Goal: Transaction & Acquisition: Purchase product/service

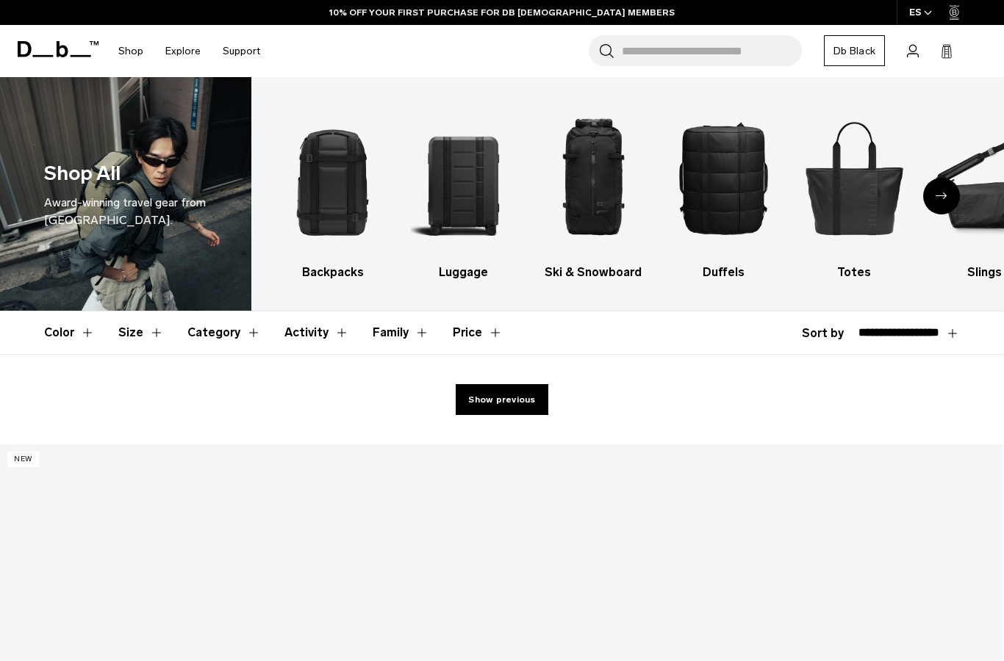
select select "**********"
click at [944, 312] on header "Color Size Category Activity Family Price" at bounding box center [502, 333] width 916 height 43
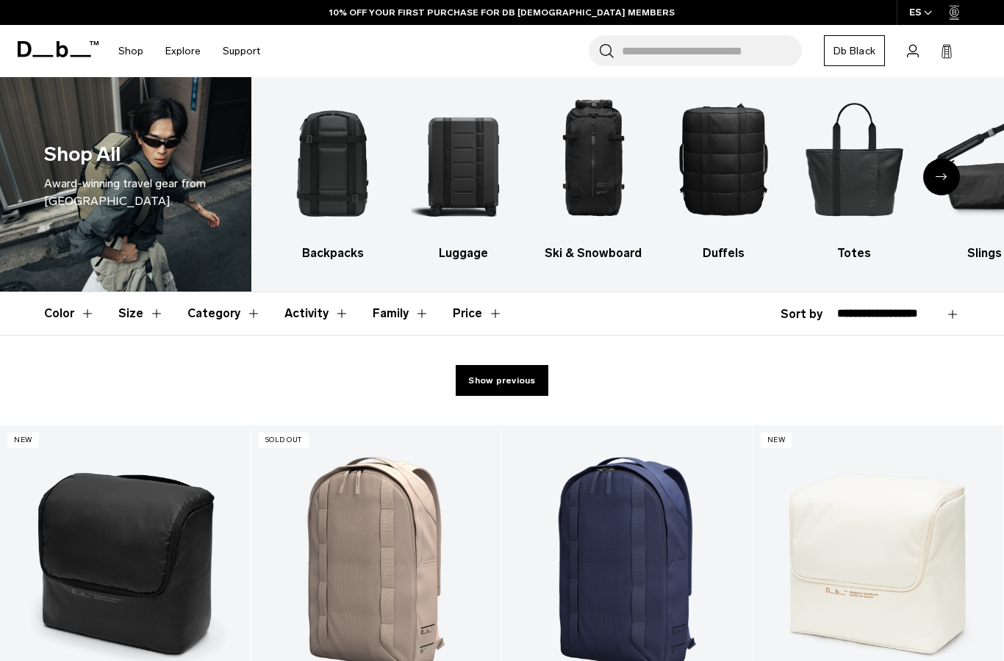
click at [503, 365] on link "Show previous" at bounding box center [502, 380] width 92 height 31
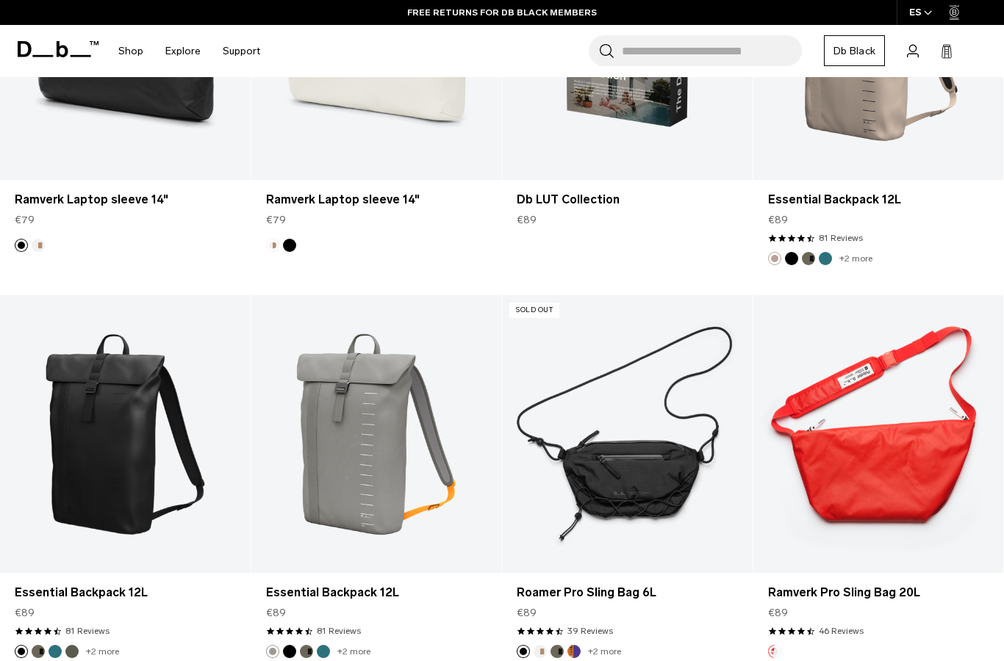
scroll to position [4598, 0]
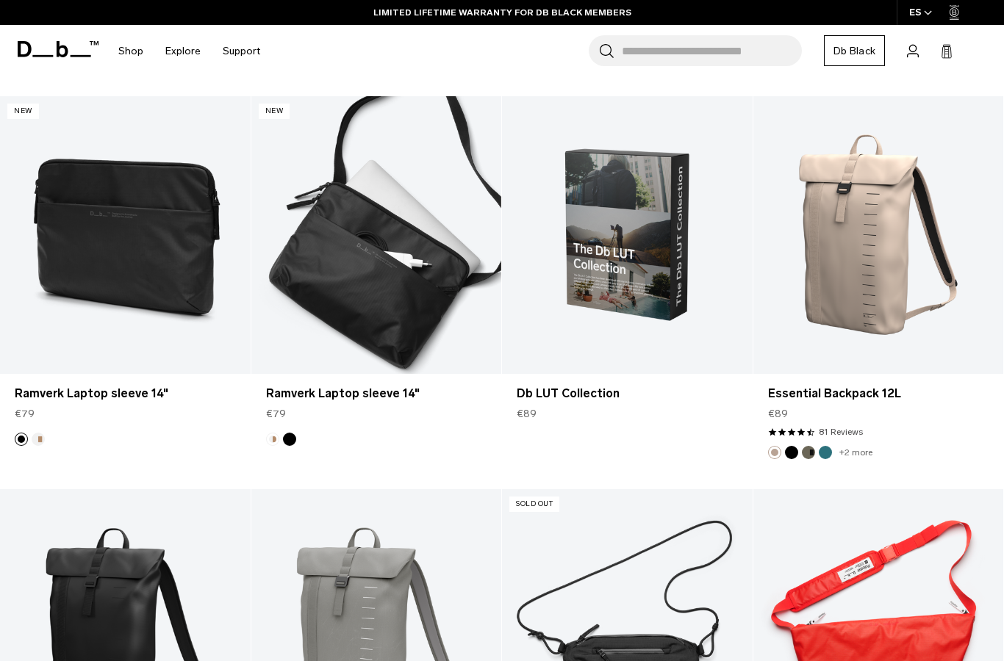
click at [463, 199] on link "Ramverk Laptop sleeve 14" at bounding box center [376, 235] width 251 height 278
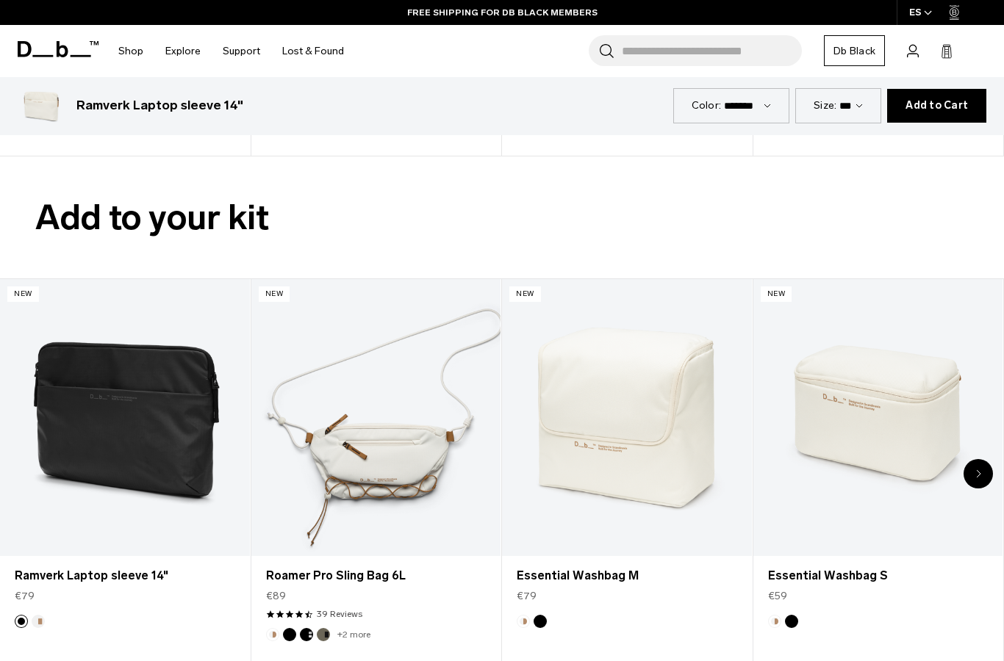
scroll to position [2095, 0]
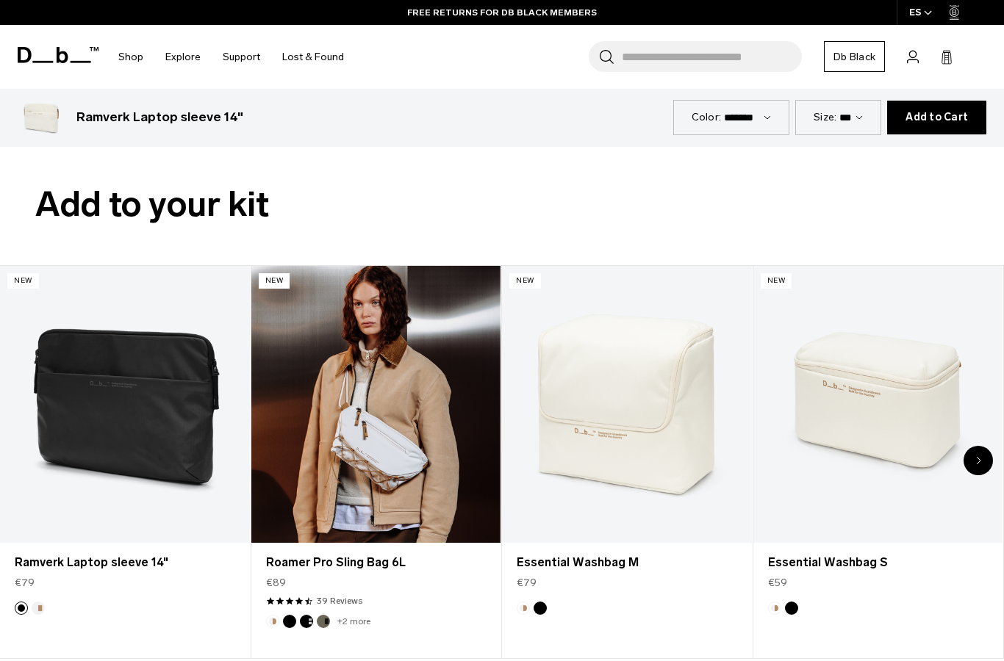
click at [412, 372] on link "Roamer Pro Sling Bag 6L" at bounding box center [376, 404] width 250 height 277
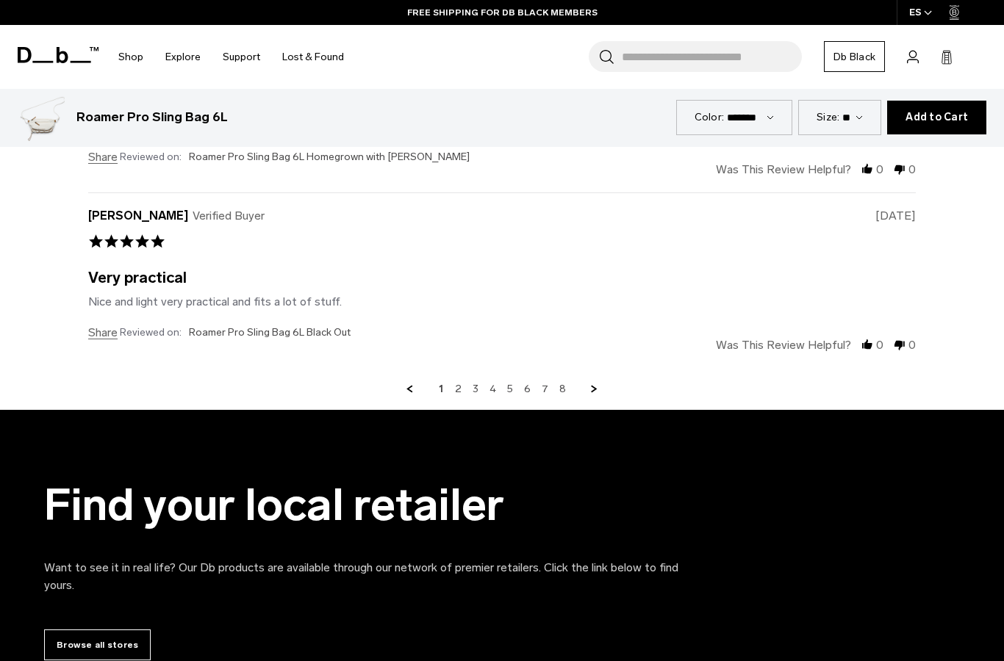
scroll to position [4214, 0]
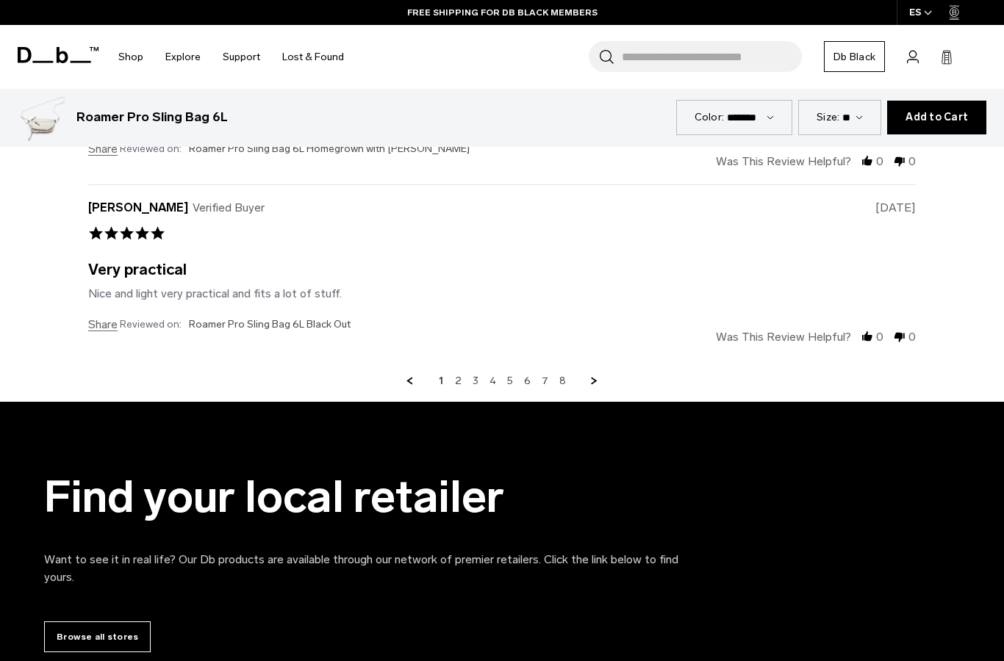
click at [461, 375] on link "2" at bounding box center [458, 381] width 7 height 13
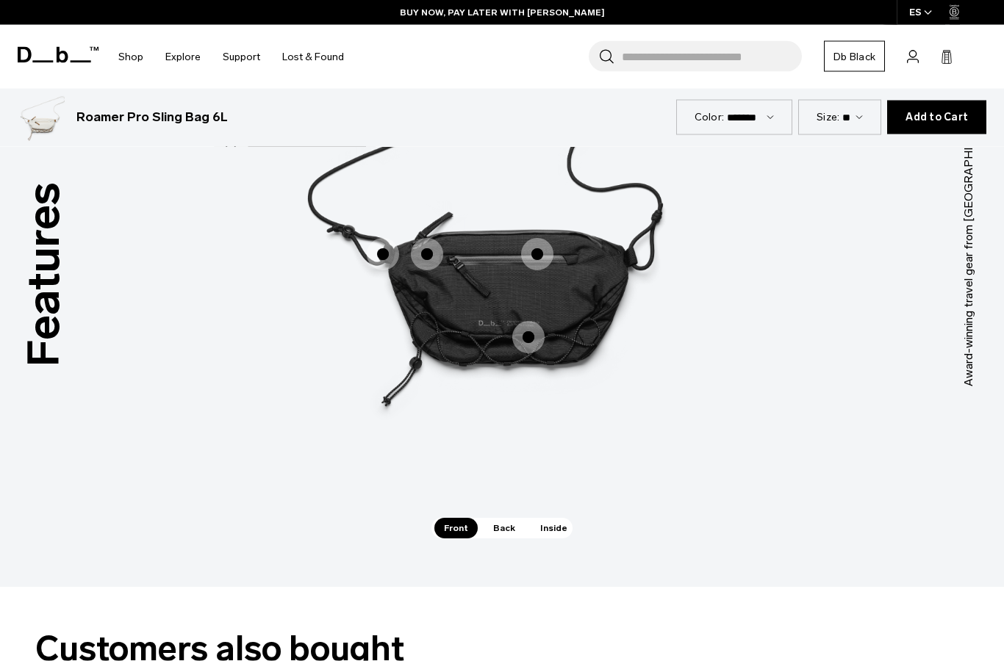
scroll to position [2030, 0]
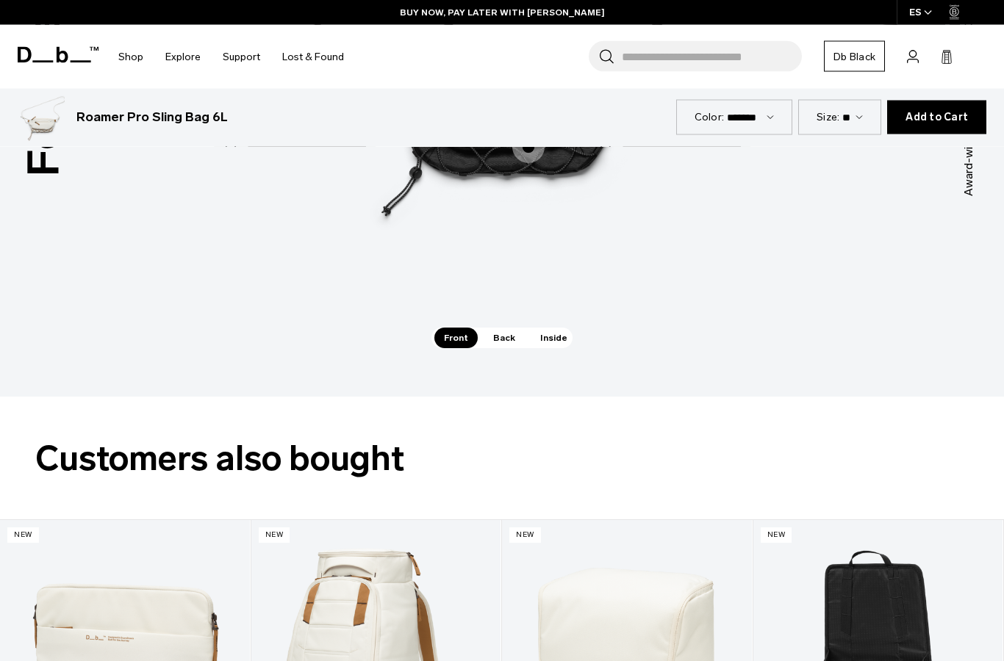
click at [540, 332] on span "Inside" at bounding box center [554, 338] width 46 height 21
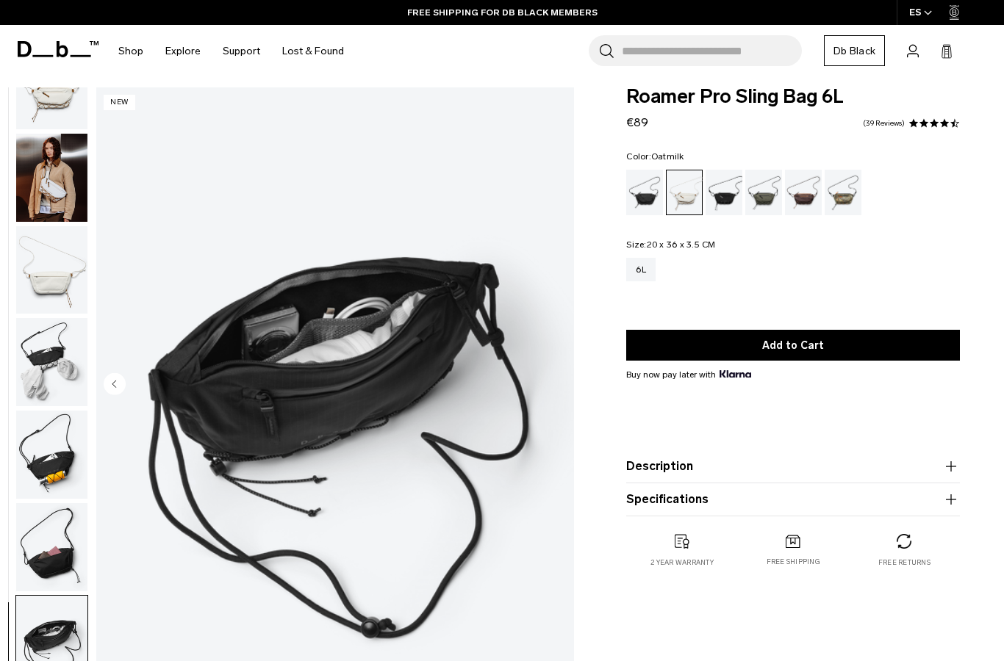
scroll to position [0, 0]
